Goal: Transaction & Acquisition: Purchase product/service

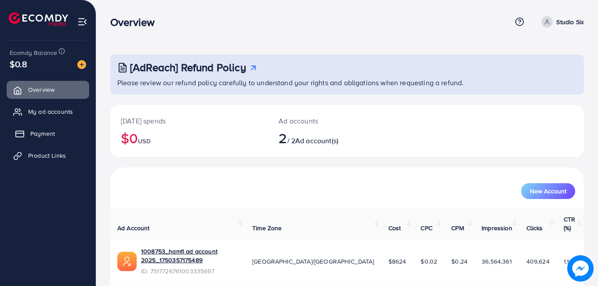
click at [38, 134] on span "Payment" at bounding box center [42, 133] width 25 height 9
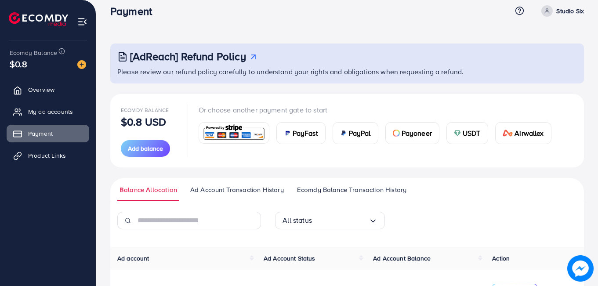
scroll to position [10, 0]
click at [468, 138] on span "USDT" at bounding box center [472, 134] width 18 height 11
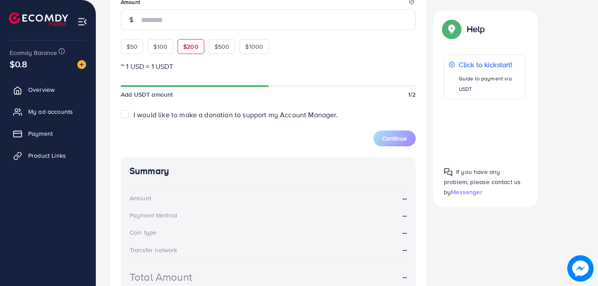
scroll to position [277, 0]
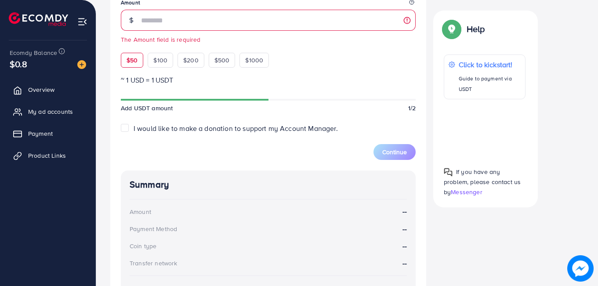
click at [137, 51] on div "$50 $100 $200 $500 $1000" at bounding box center [211, 57] width 180 height 19
click at [128, 66] on div "$50" at bounding box center [132, 60] width 22 height 15
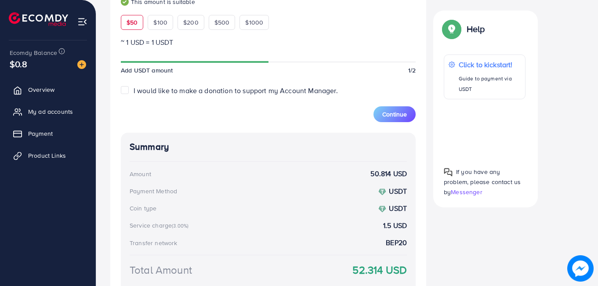
scroll to position [319, 0]
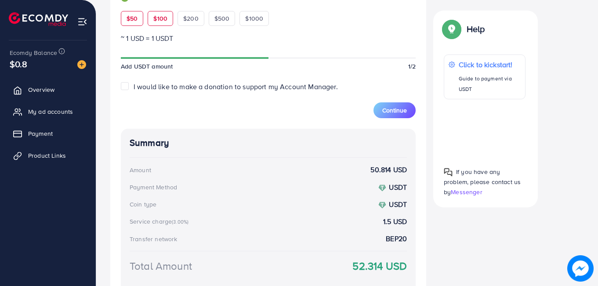
click at [164, 23] on div "$100" at bounding box center [160, 18] width 25 height 15
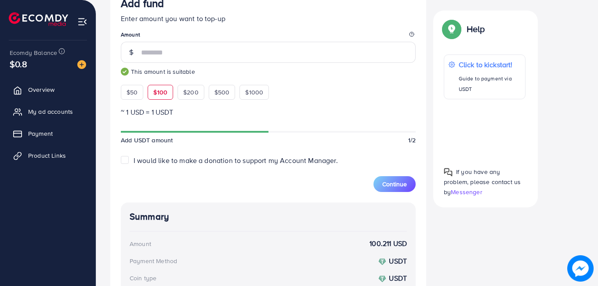
scroll to position [243, 0]
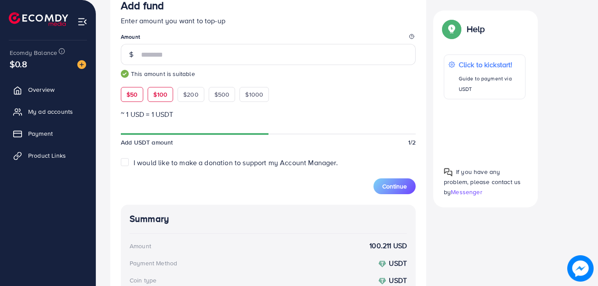
click at [129, 96] on span "$50" at bounding box center [132, 94] width 11 height 9
click at [165, 94] on span "$100" at bounding box center [160, 94] width 14 height 9
click at [133, 98] on span "$50" at bounding box center [132, 94] width 11 height 9
type input "**"
click at [390, 186] on span "Continue" at bounding box center [394, 186] width 25 height 9
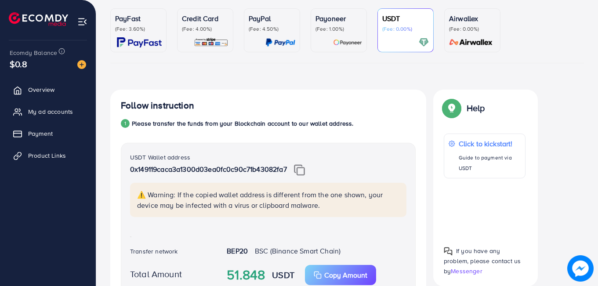
scroll to position [105, 0]
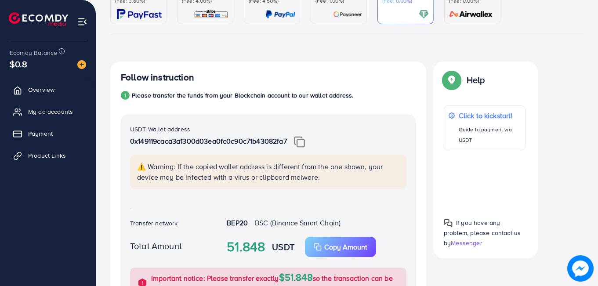
click at [303, 144] on img at bounding box center [299, 141] width 11 height 11
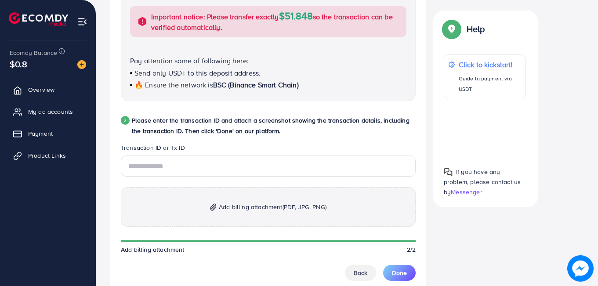
scroll to position [367, 0]
click at [248, 214] on p "Add billing attachment (PDF, JPG, PNG)" at bounding box center [268, 207] width 295 height 40
click at [259, 196] on p "Add billing attachment (PDF, JPG, PNG)" at bounding box center [268, 207] width 295 height 40
click at [220, 171] on input "text" at bounding box center [268, 165] width 295 height 21
paste input "**********"
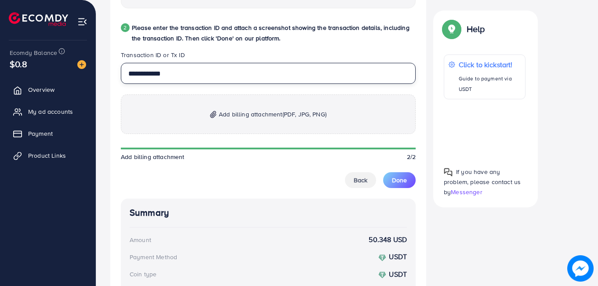
scroll to position [464, 0]
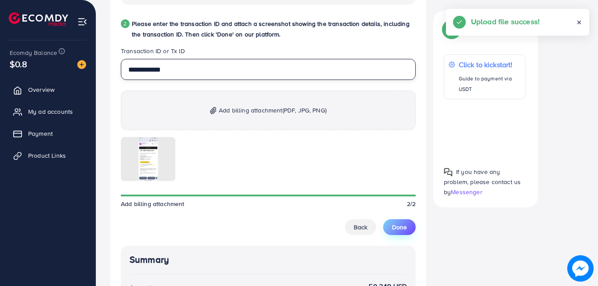
type input "**********"
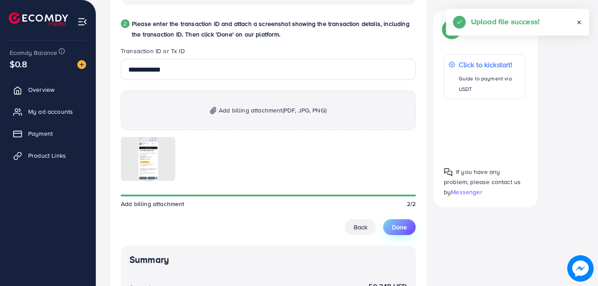
click at [402, 225] on span "Done" at bounding box center [399, 227] width 15 height 9
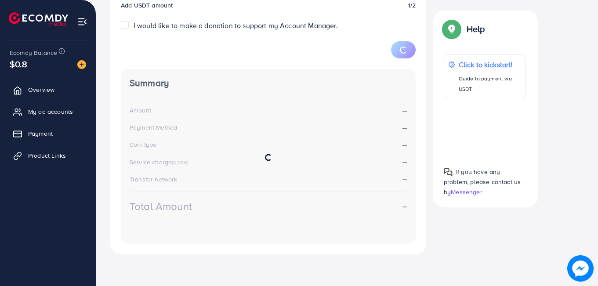
scroll to position [154, 0]
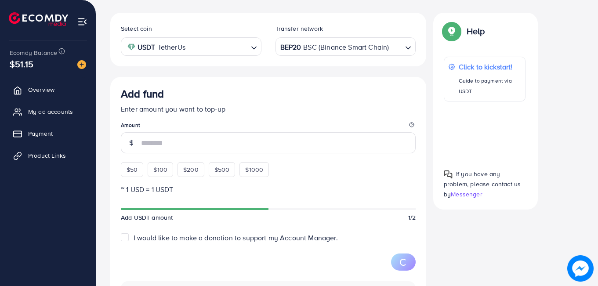
scroll to position [154, 0]
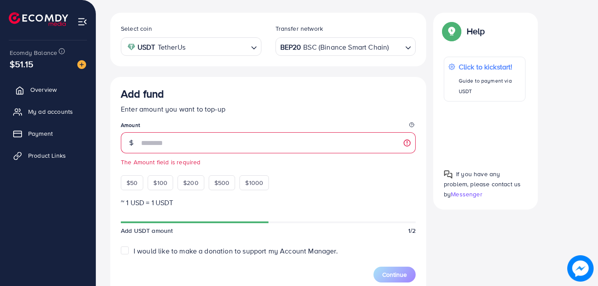
click at [44, 97] on link "Overview" at bounding box center [48, 90] width 83 height 18
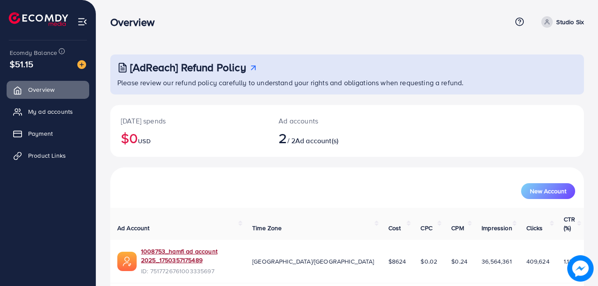
click at [189, 247] on link "1008753_hamfi ad account 2025_1750357175489" at bounding box center [189, 256] width 97 height 18
click at [44, 132] on span "Payment" at bounding box center [42, 133] width 25 height 9
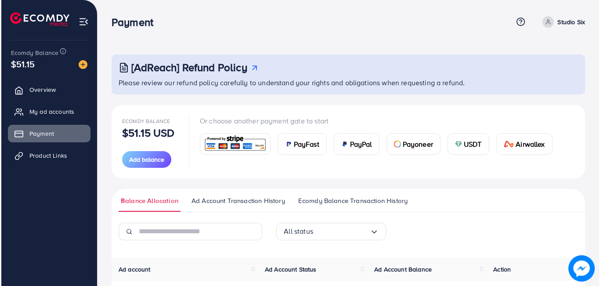
scroll to position [156, 0]
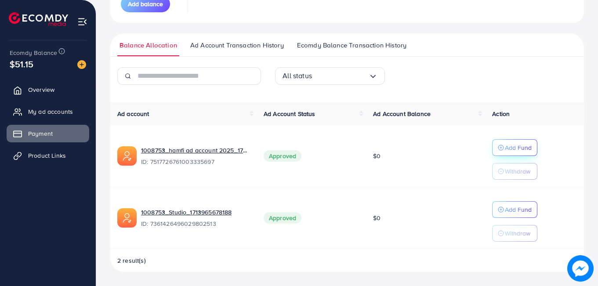
click at [509, 149] on p "Add Fund" at bounding box center [518, 147] width 27 height 11
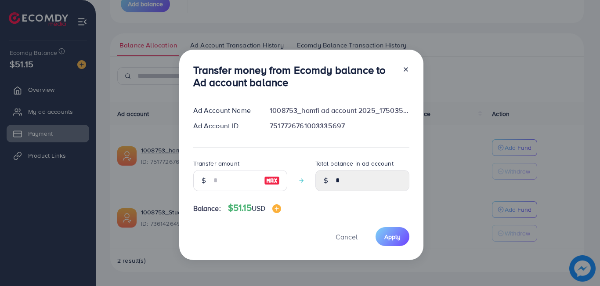
click at [275, 182] on img at bounding box center [272, 180] width 16 height 11
type input "**"
type input "*****"
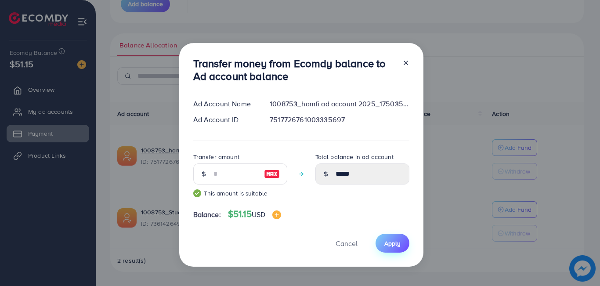
click at [389, 248] on button "Apply" at bounding box center [393, 243] width 34 height 19
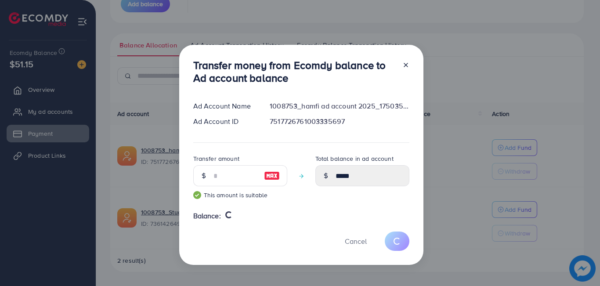
type input "*"
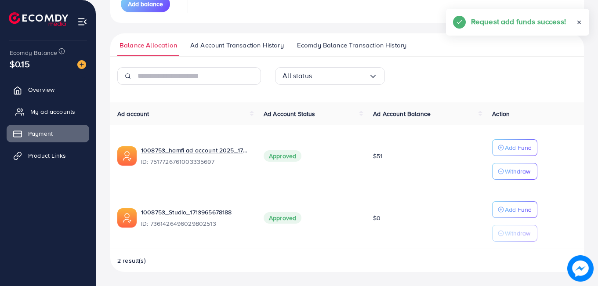
click at [42, 108] on span "My ad accounts" at bounding box center [52, 111] width 45 height 9
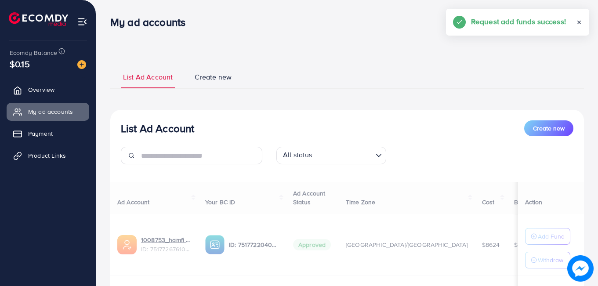
select select
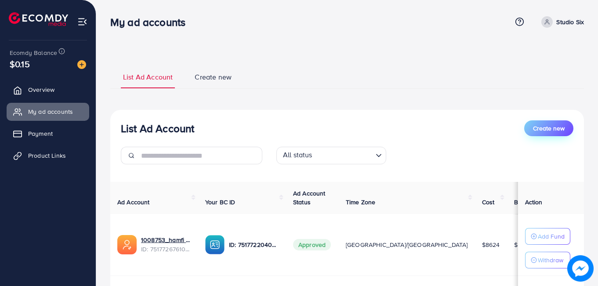
click at [540, 133] on span "Create new" at bounding box center [549, 128] width 32 height 9
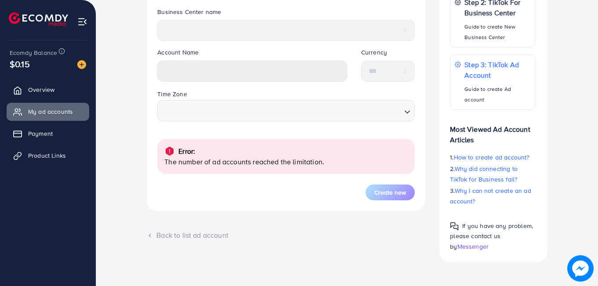
scroll to position [244, 0]
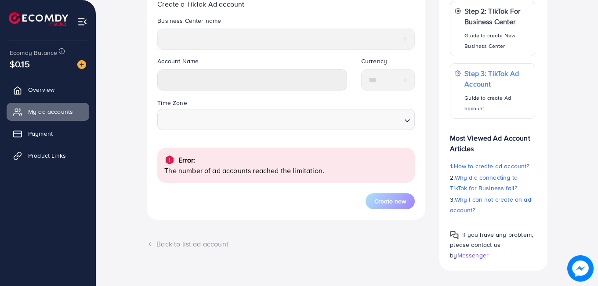
click at [234, 170] on p "The number of ad accounts reached the limitation." at bounding box center [285, 170] width 243 height 11
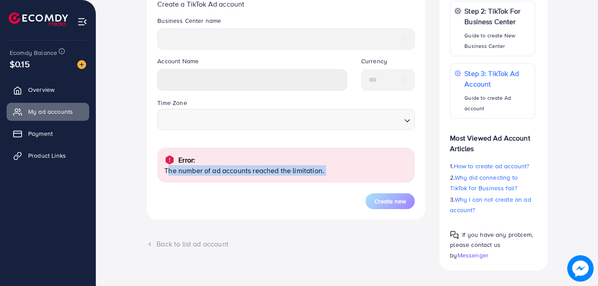
click at [234, 170] on p "The number of ad accounts reached the limitation." at bounding box center [285, 170] width 243 height 11
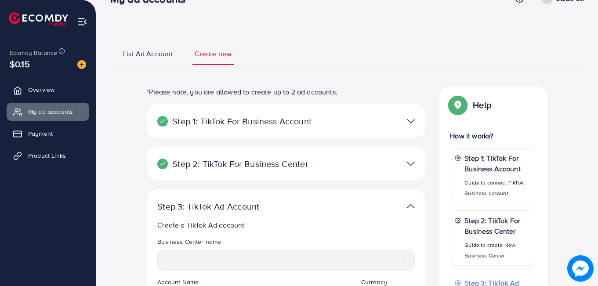
scroll to position [21, 0]
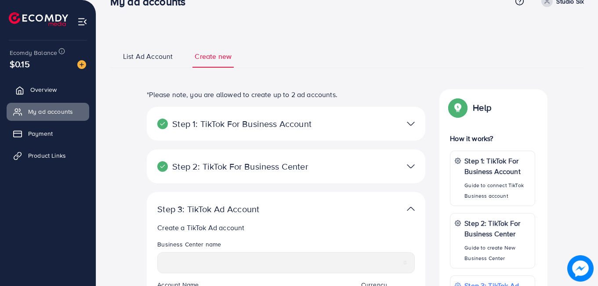
click at [41, 86] on span "Overview" at bounding box center [43, 89] width 26 height 9
